Goal: Find specific fact: Find specific fact

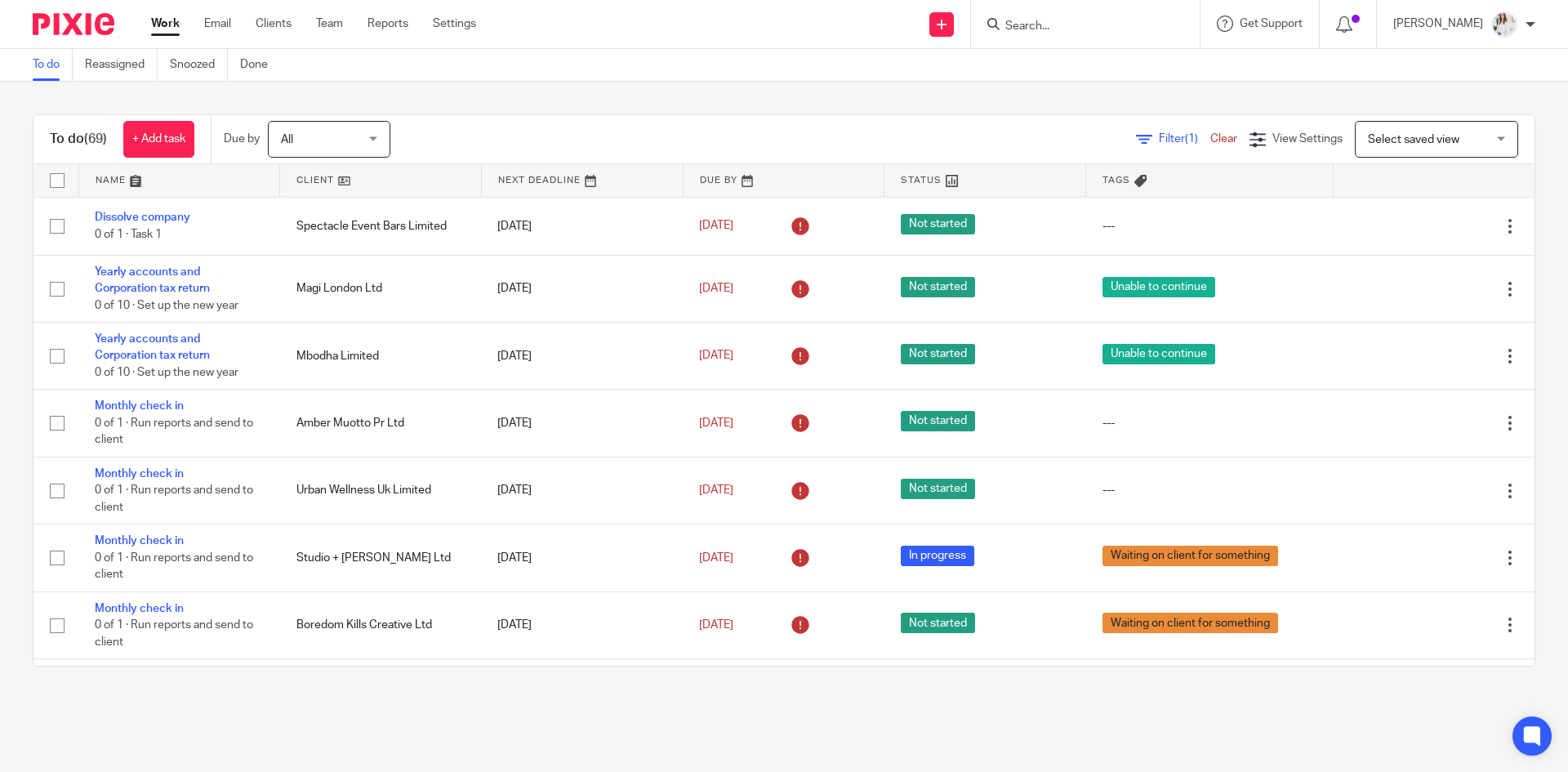
scroll to position [261, 0]
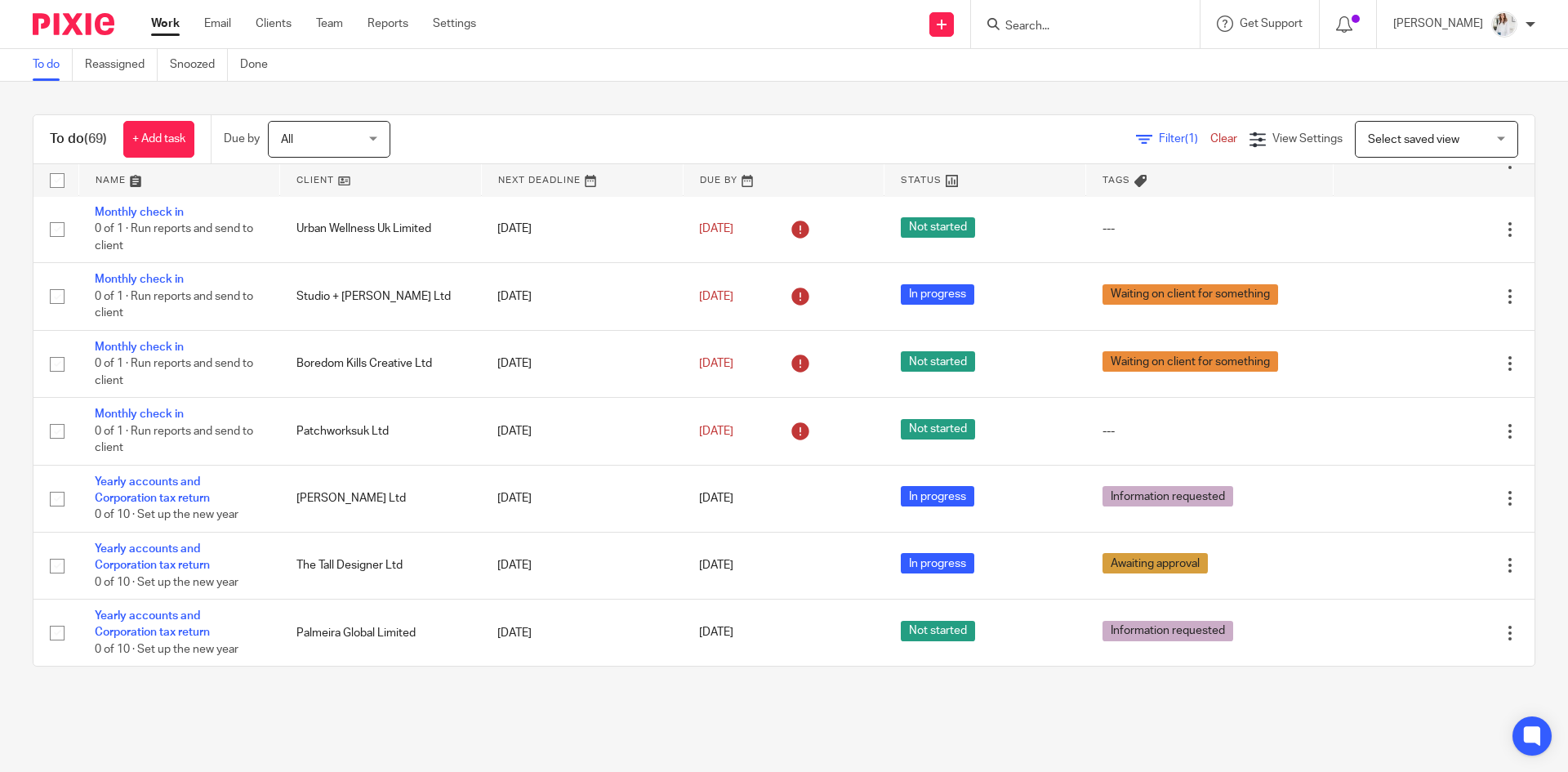
click at [1117, 21] on input "Search" at bounding box center [1077, 27] width 147 height 15
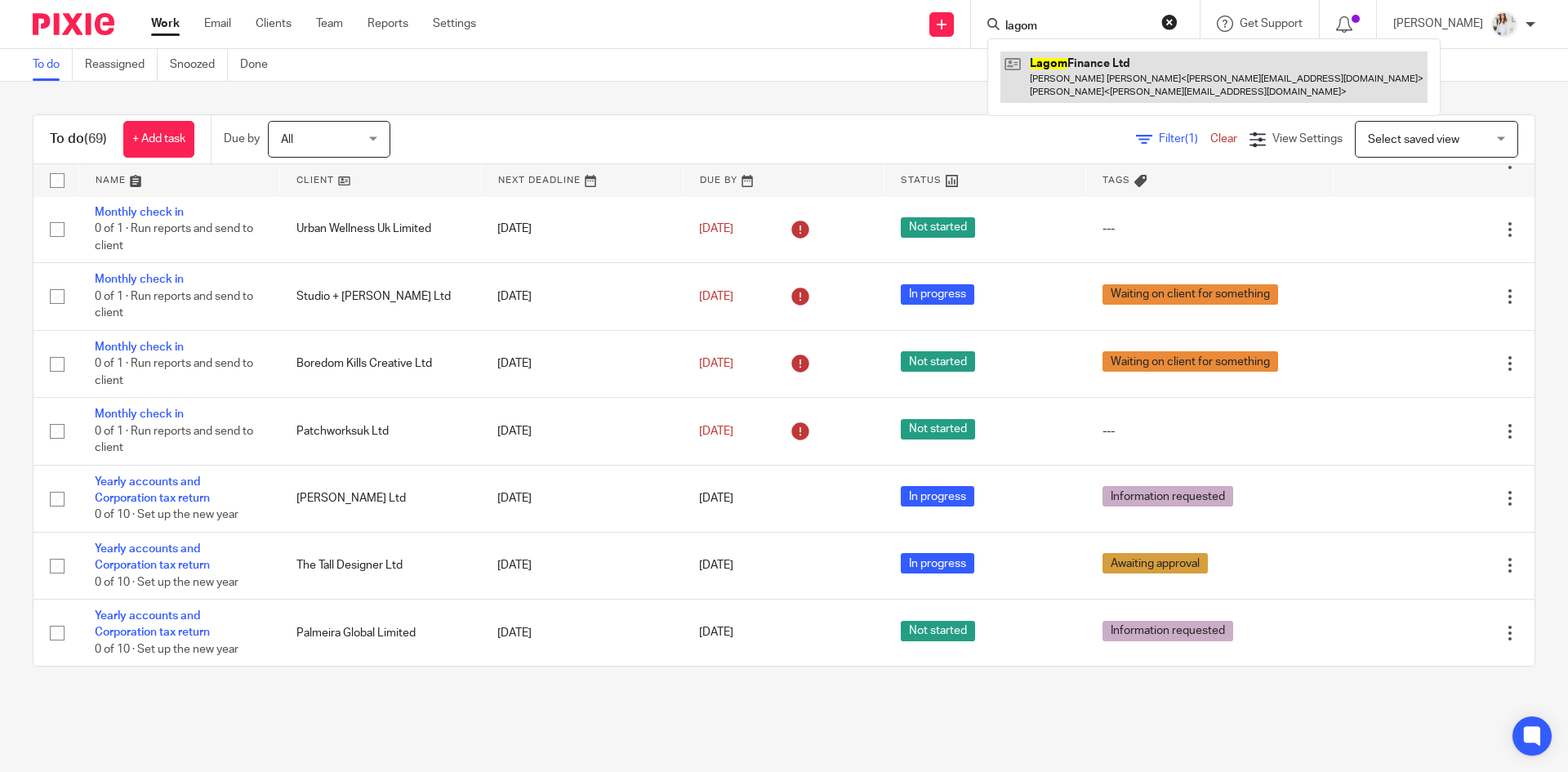
type input "lagom"
click at [1122, 68] on link at bounding box center [1214, 77] width 428 height 51
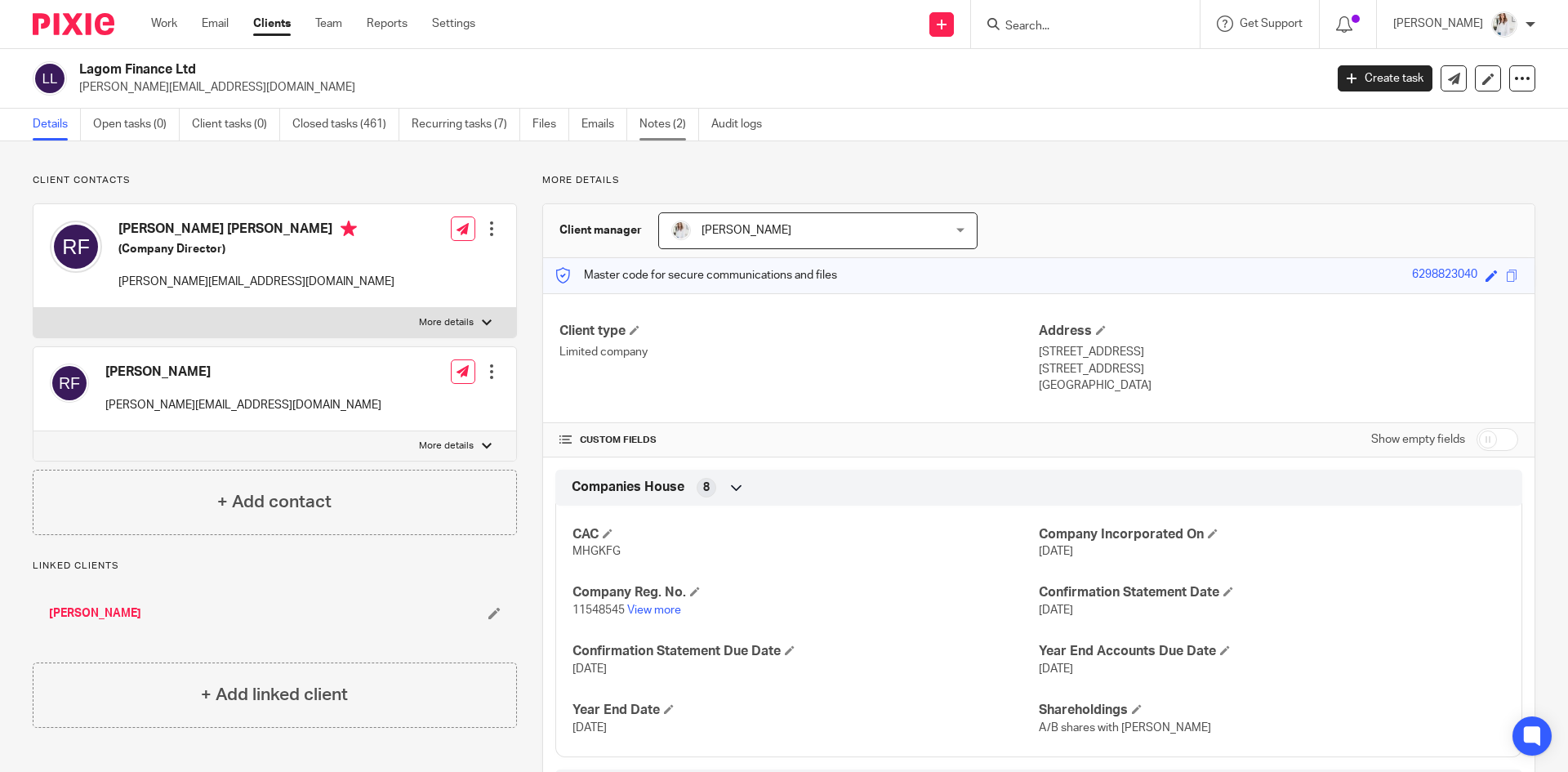
click at [657, 133] on link "Notes (2)" at bounding box center [669, 124] width 59 height 31
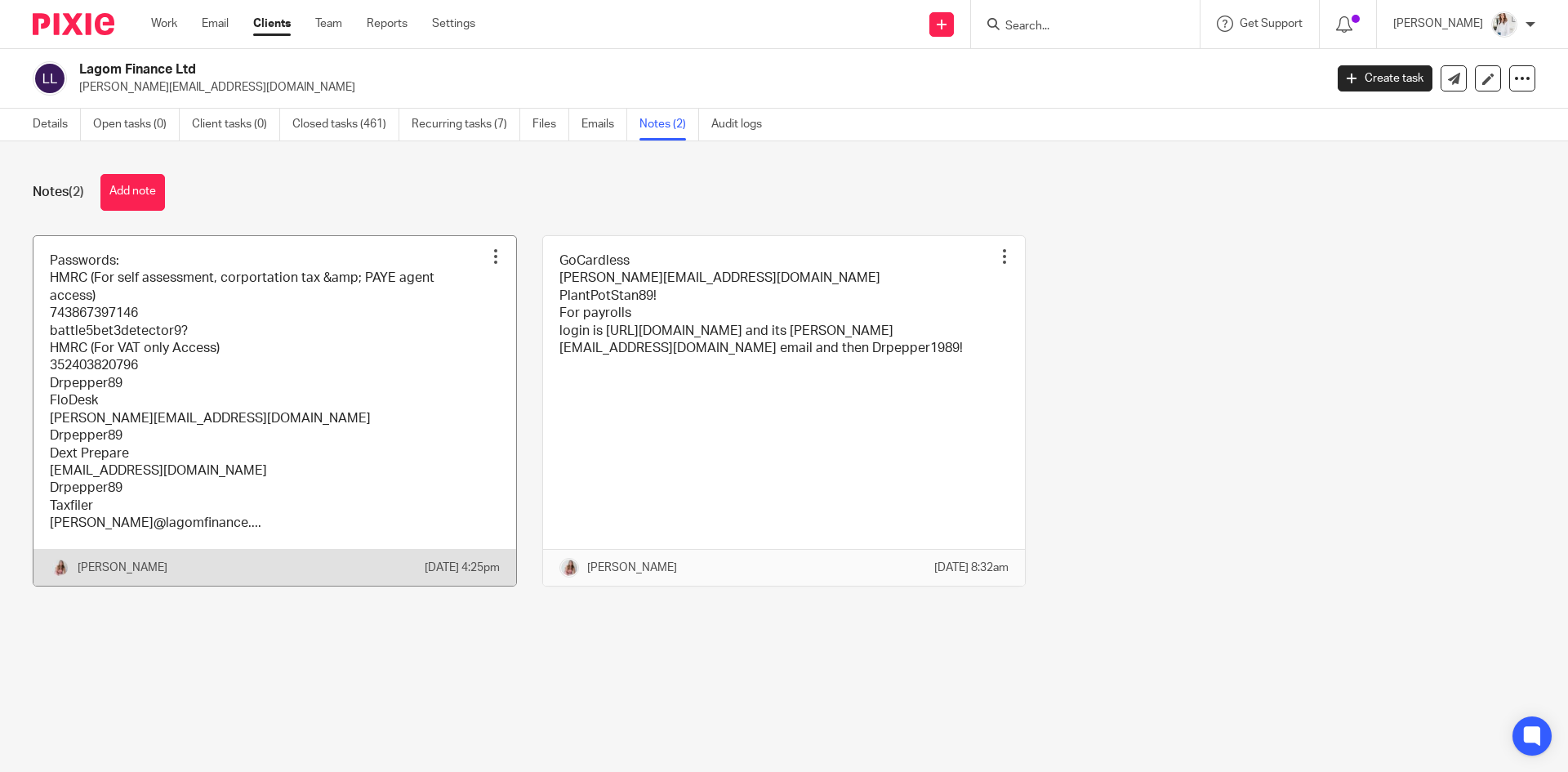
click at [191, 375] on link at bounding box center [275, 411] width 483 height 350
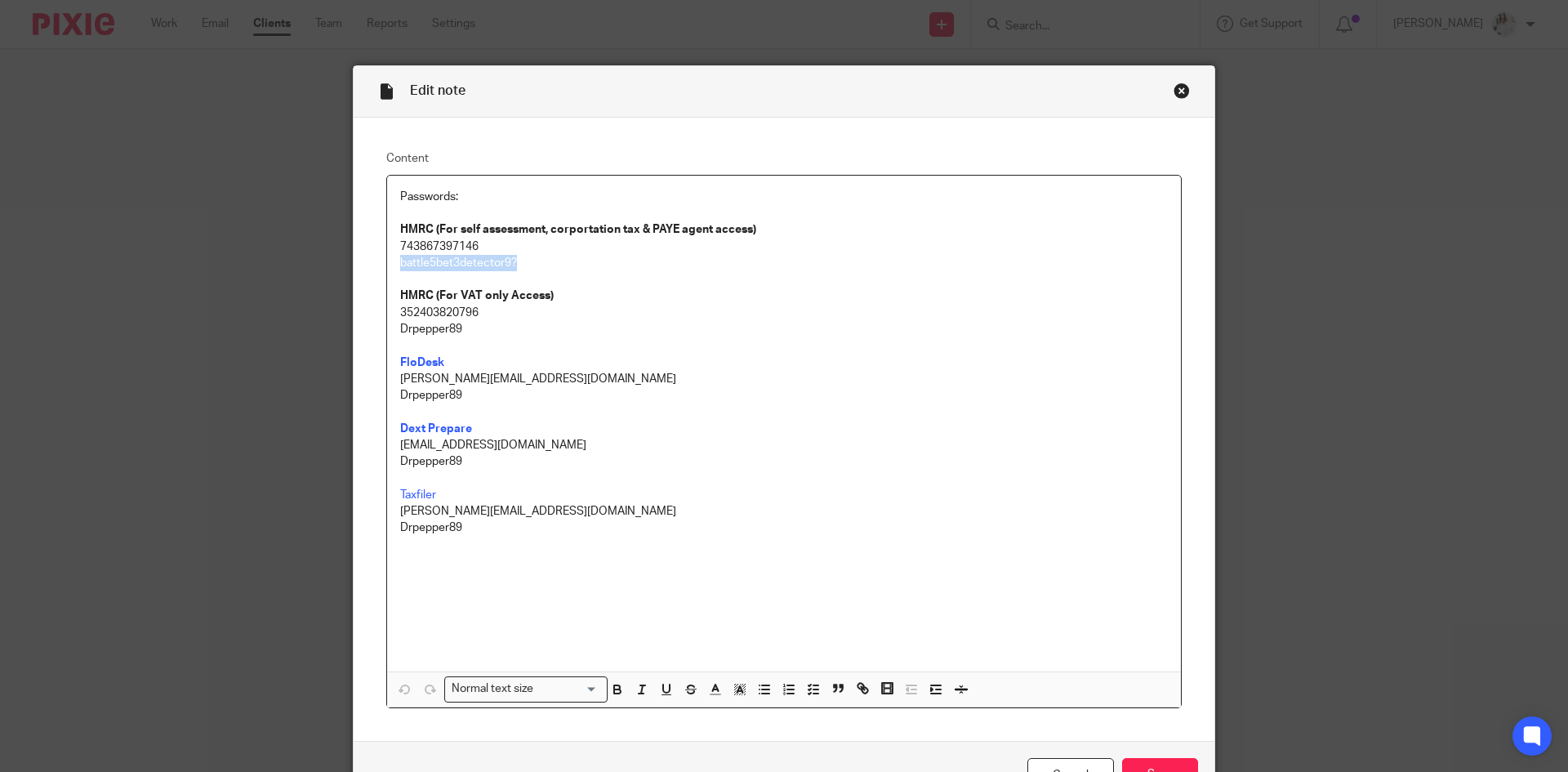
drag, startPoint x: 532, startPoint y: 259, endPoint x: 392, endPoint y: 268, distance: 140.3
click at [392, 268] on div "Passwords: HMRC (For self assessment, corportation tax & PAYE agent access) 743…" at bounding box center [784, 424] width 794 height 496
copy p "battle5bet3detector9?"
